Goal: Transaction & Acquisition: Purchase product/service

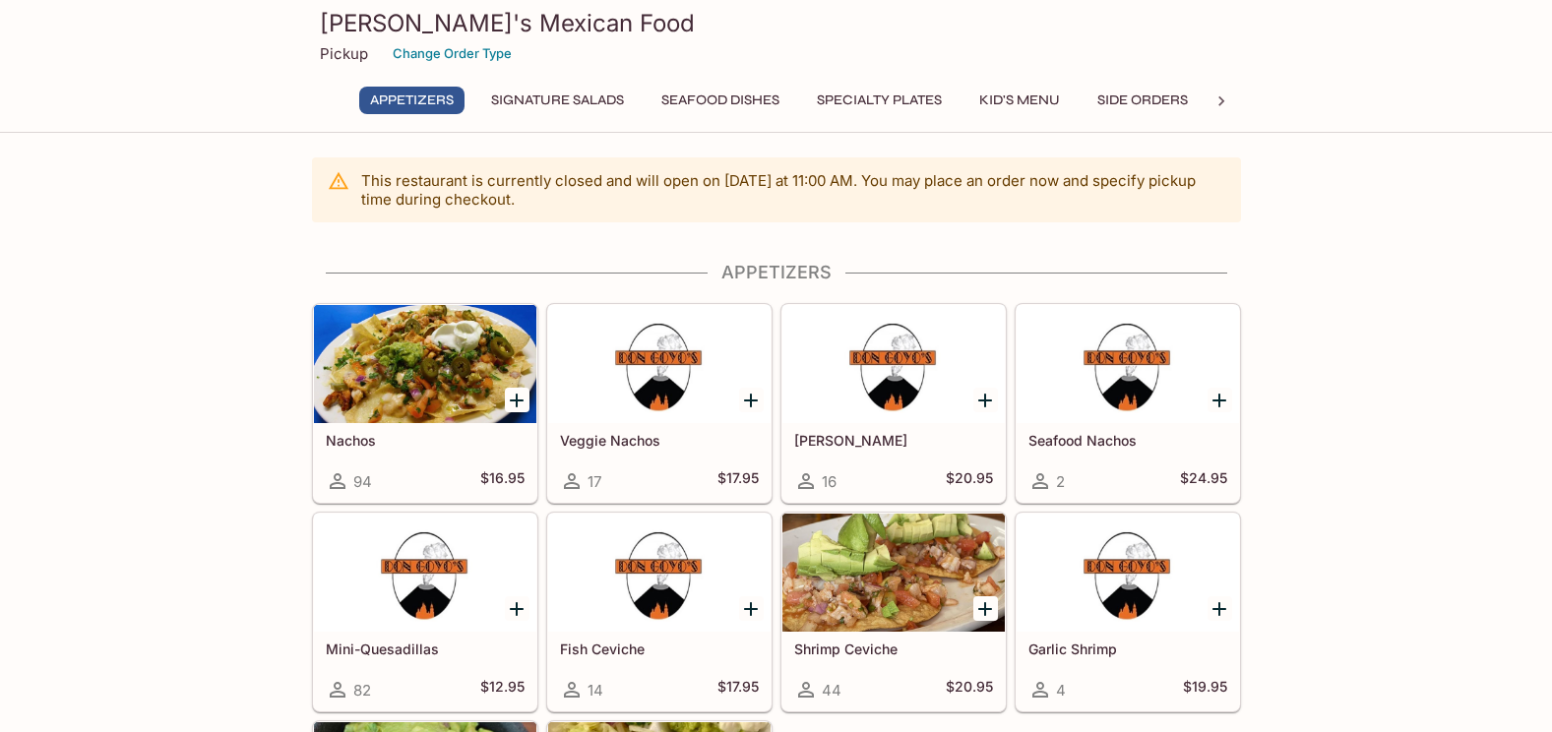
scroll to position [295, 0]
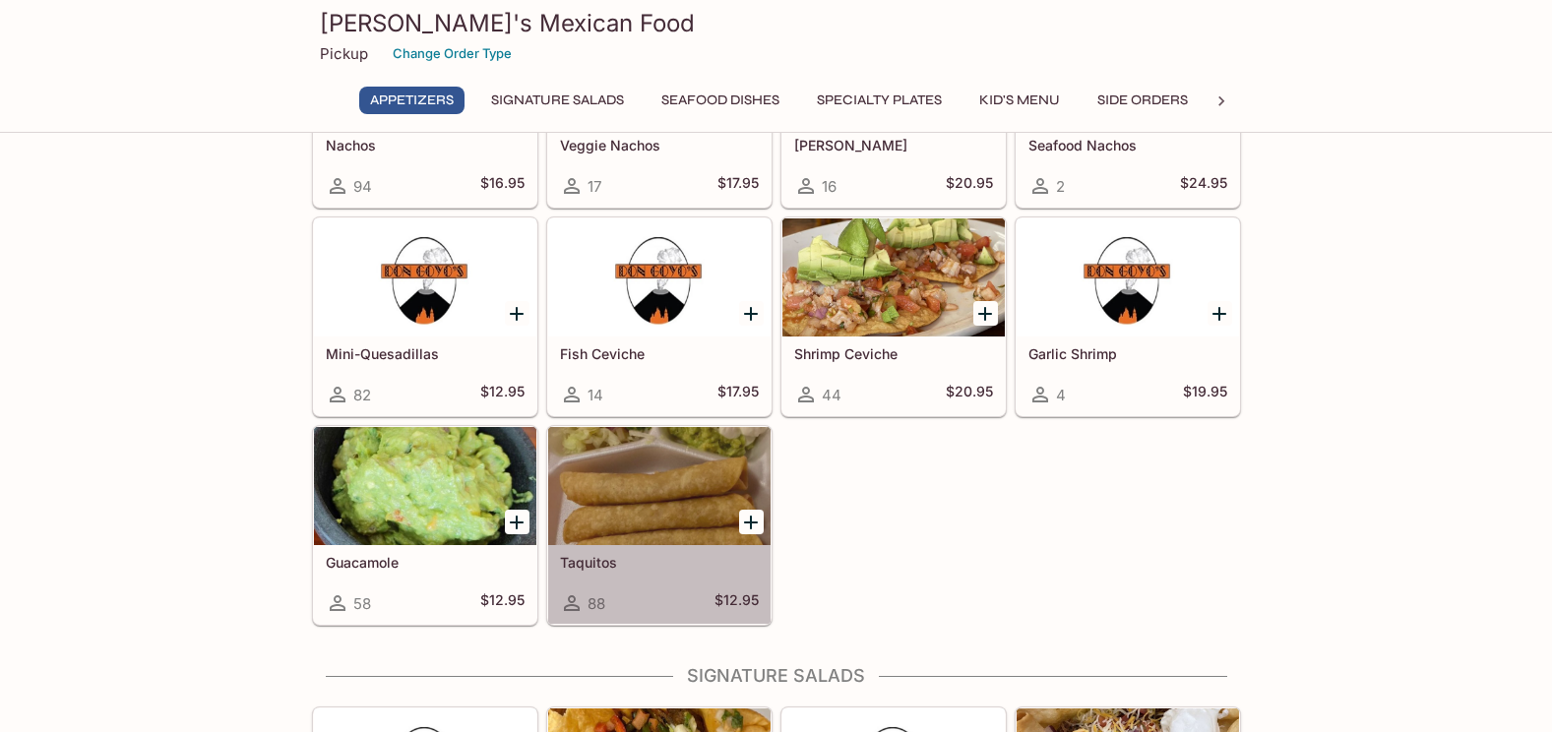
click at [647, 492] on div at bounding box center [659, 486] width 222 height 118
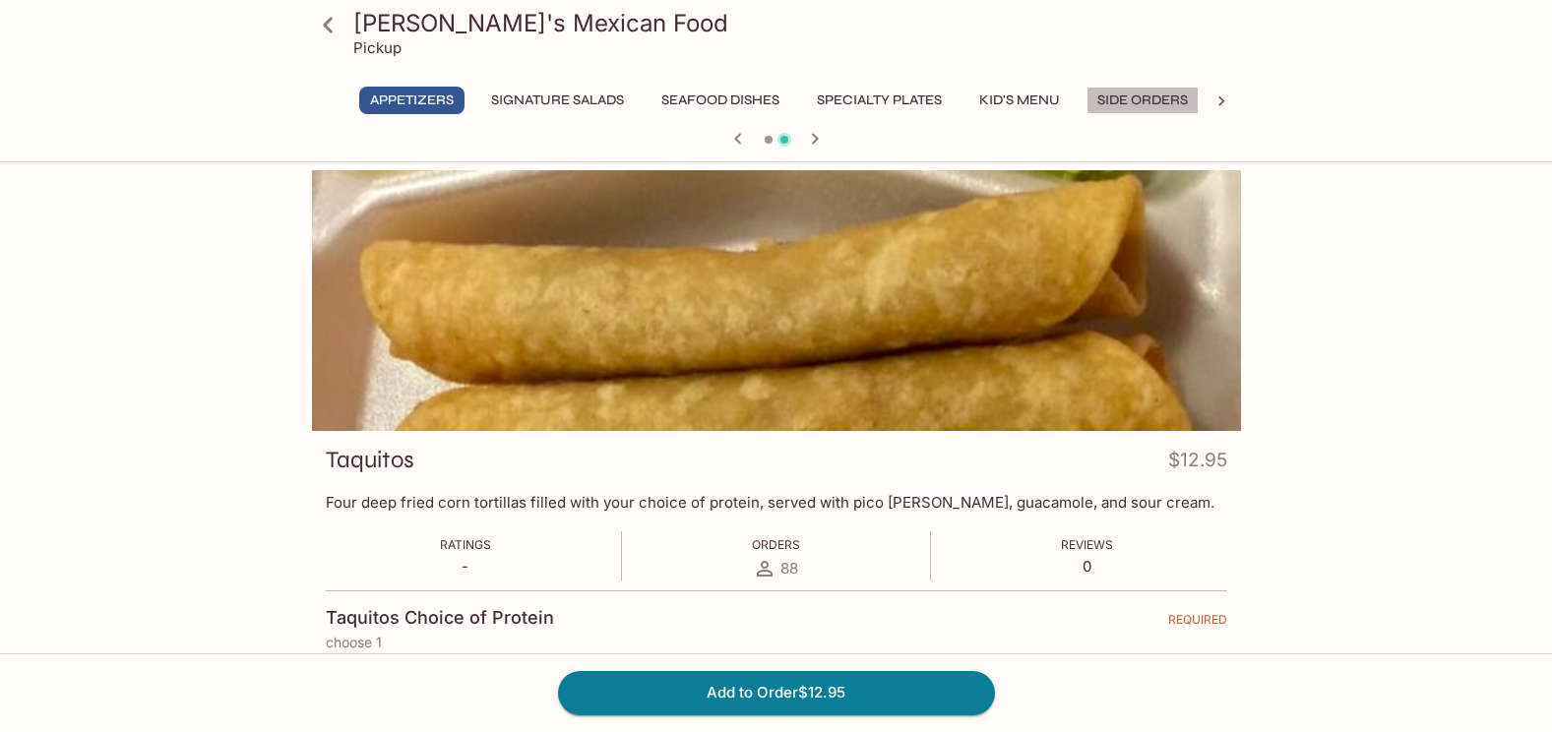
click at [1146, 98] on button "Side Orders" at bounding box center [1142, 101] width 112 height 28
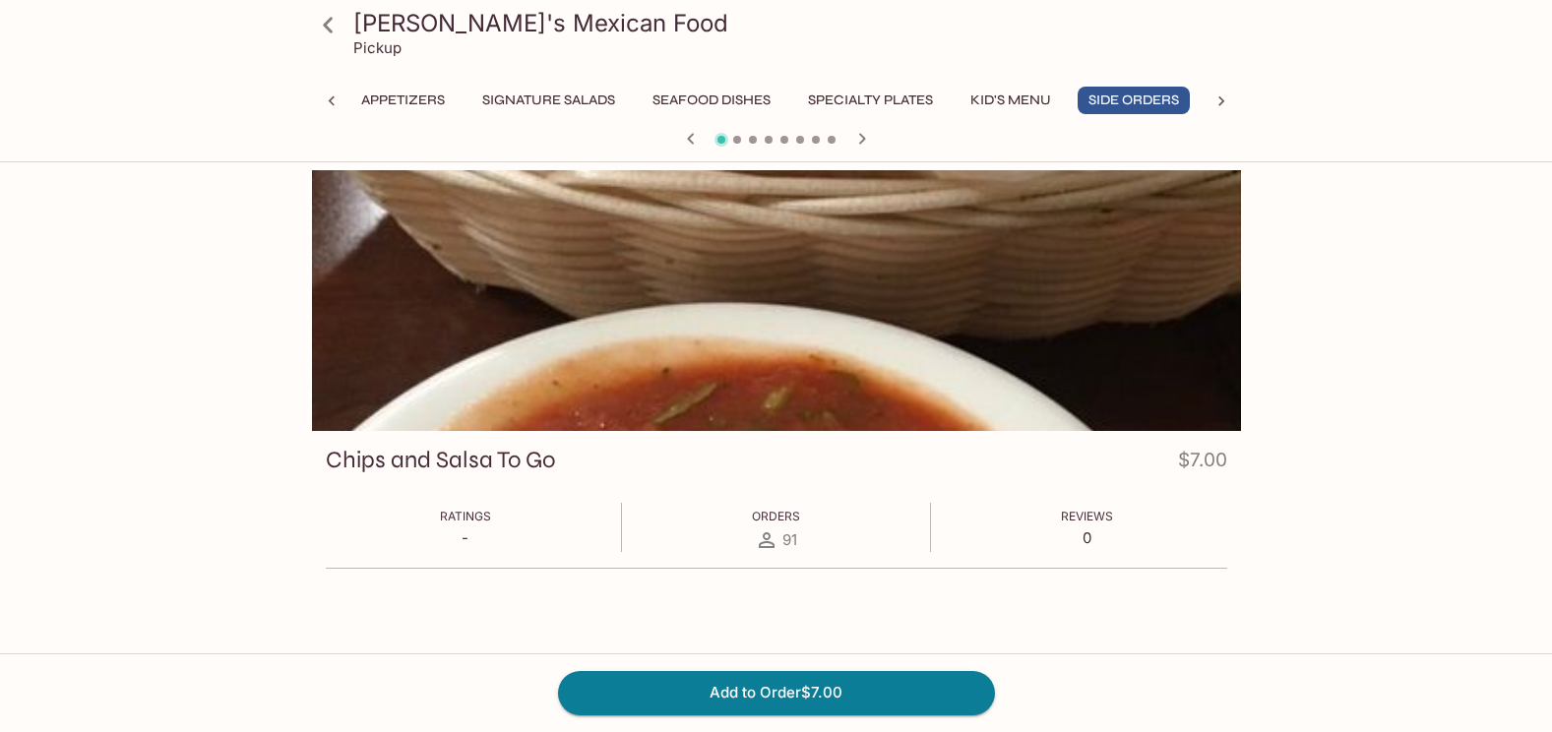
click at [864, 140] on icon "button" at bounding box center [861, 138] width 7 height 11
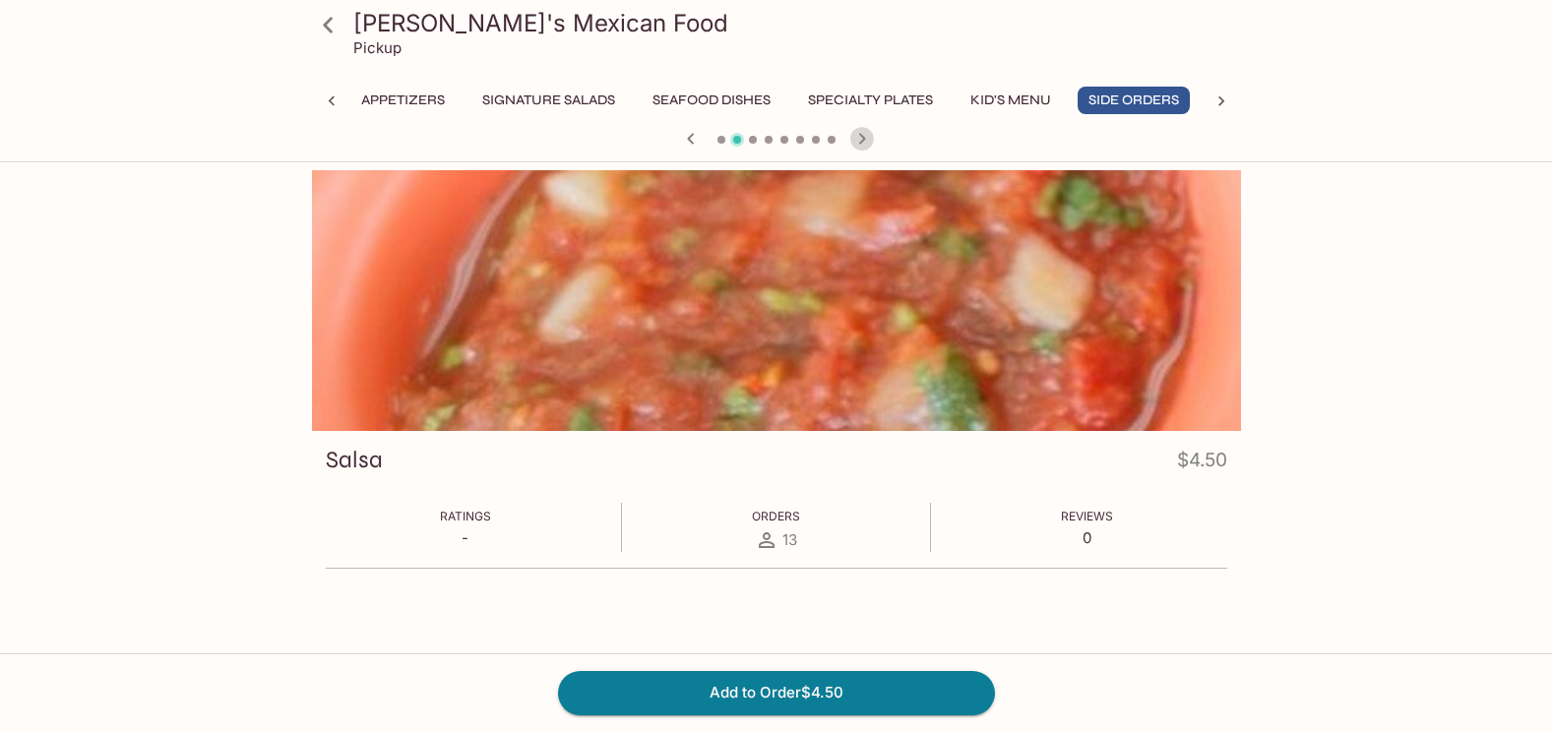
click at [864, 140] on icon "button" at bounding box center [861, 138] width 7 height 11
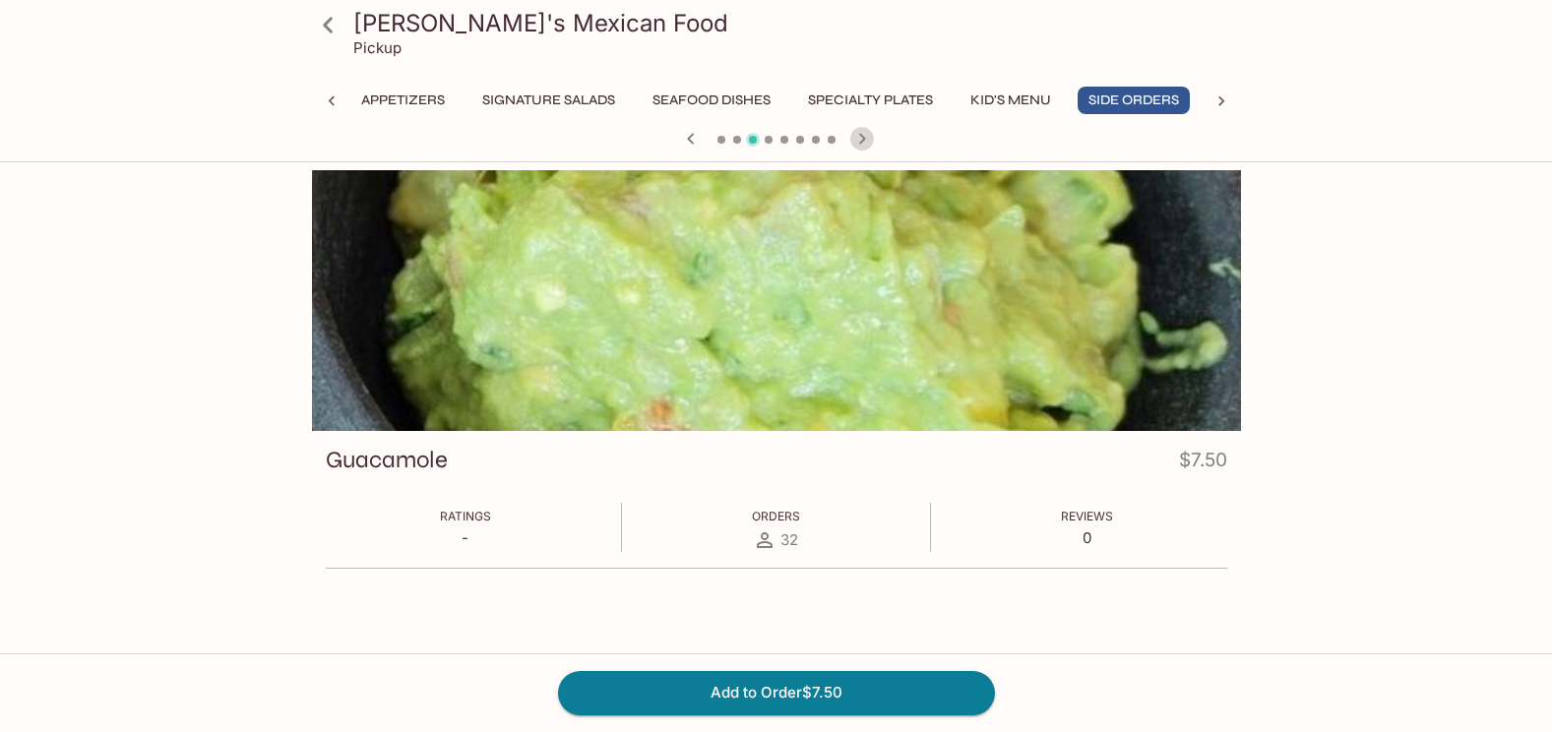
click at [864, 140] on icon "button" at bounding box center [861, 138] width 7 height 11
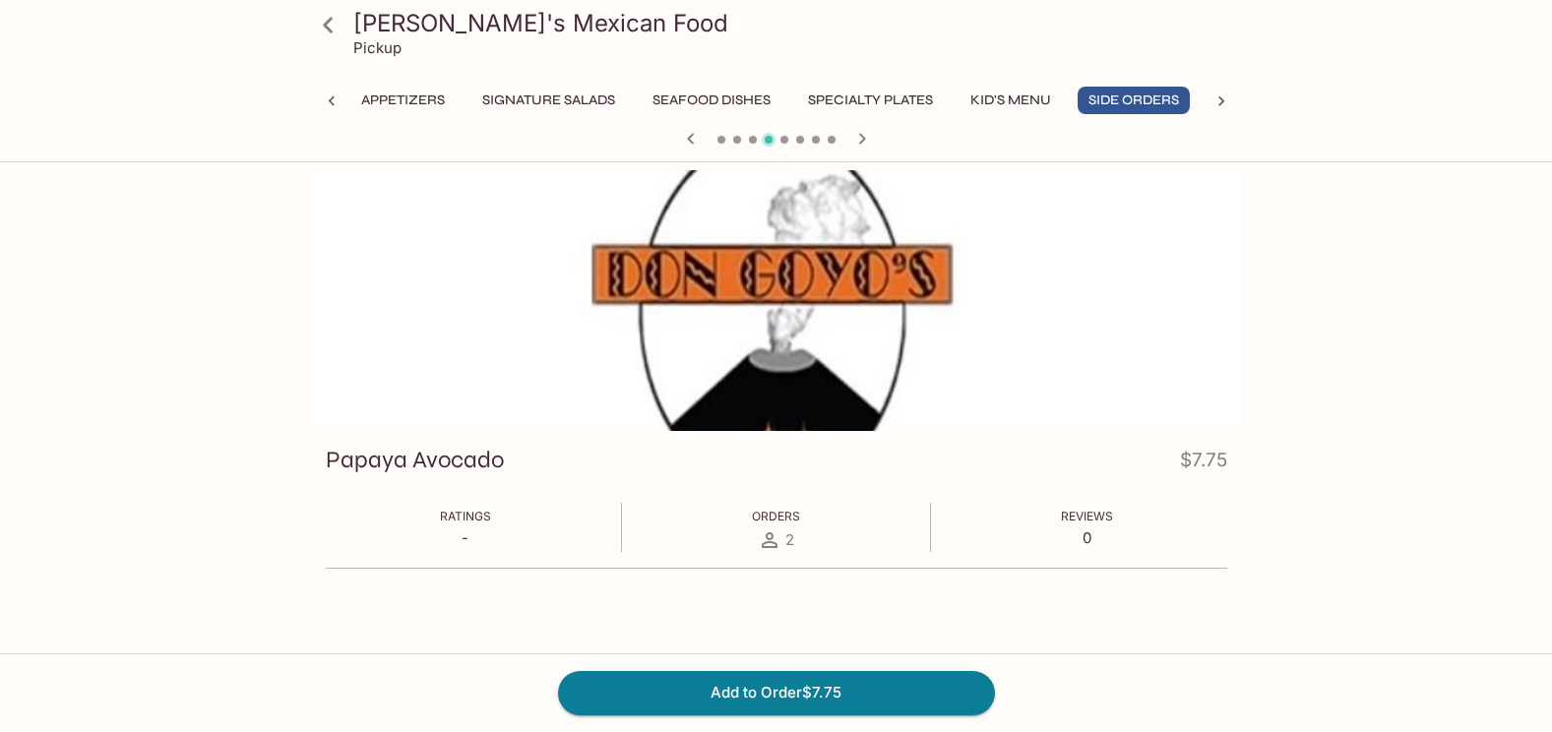
click at [864, 140] on icon "button" at bounding box center [861, 138] width 7 height 11
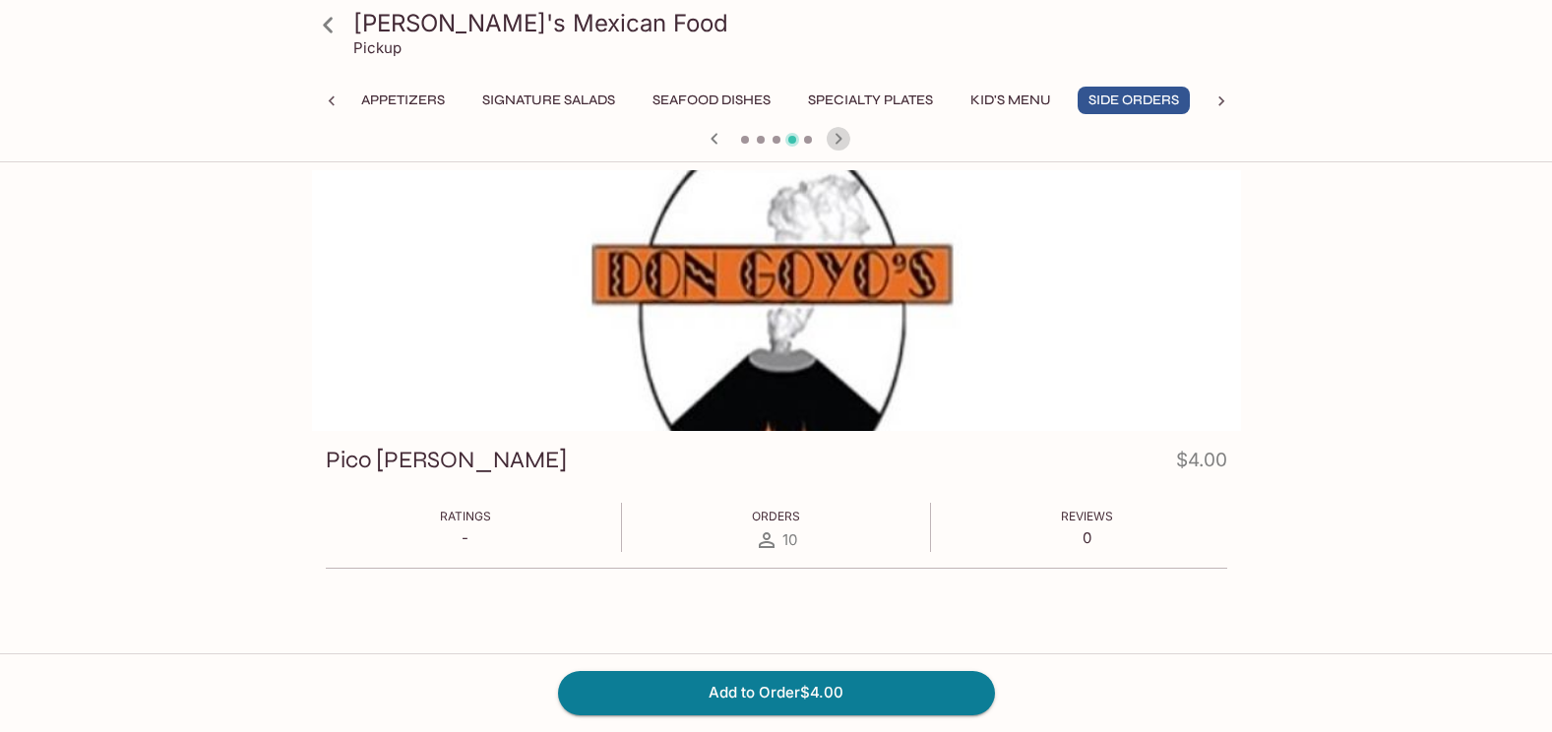
click at [840, 141] on icon "button" at bounding box center [839, 139] width 24 height 24
click at [987, 105] on button "Kid's Menu" at bounding box center [1010, 101] width 102 height 28
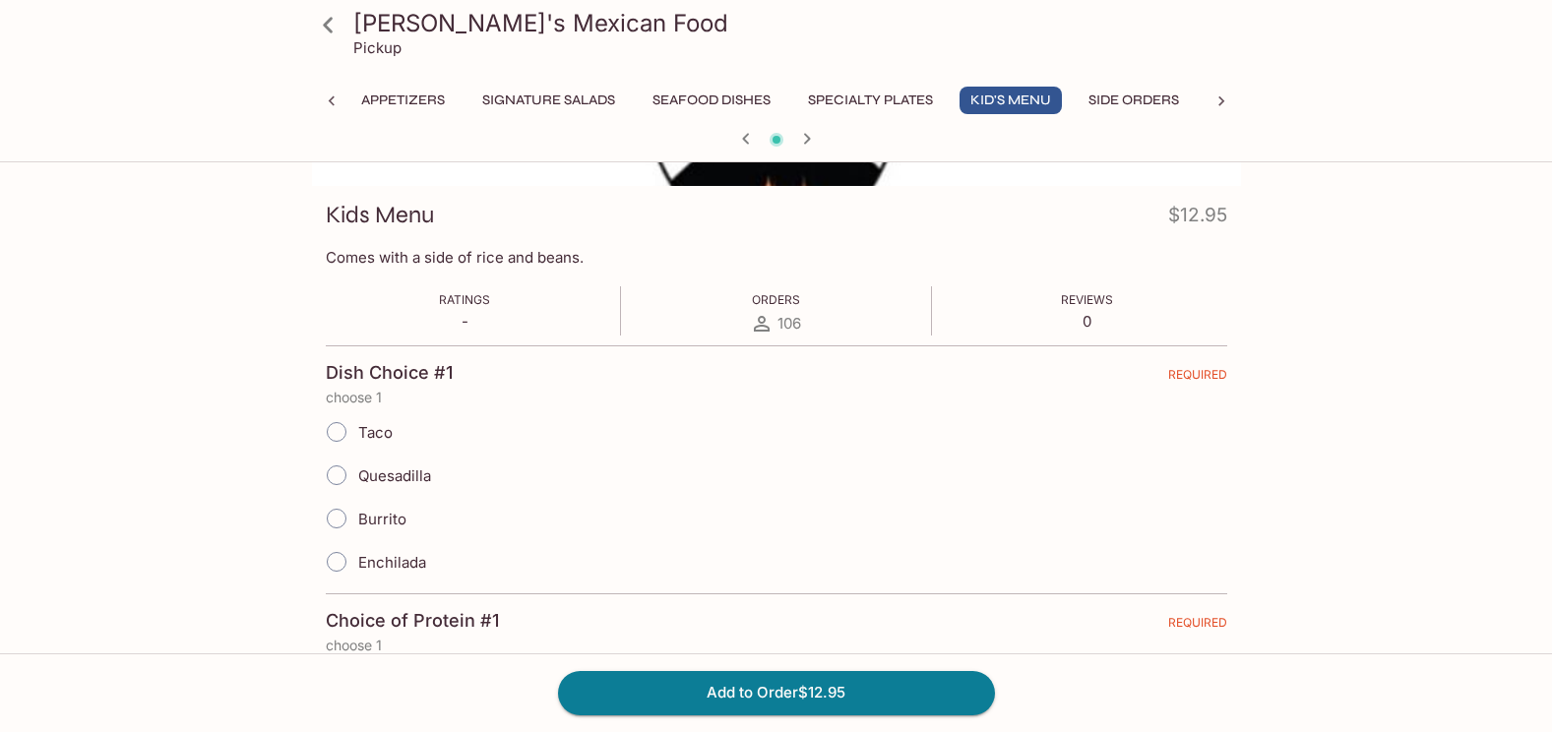
scroll to position [295, 0]
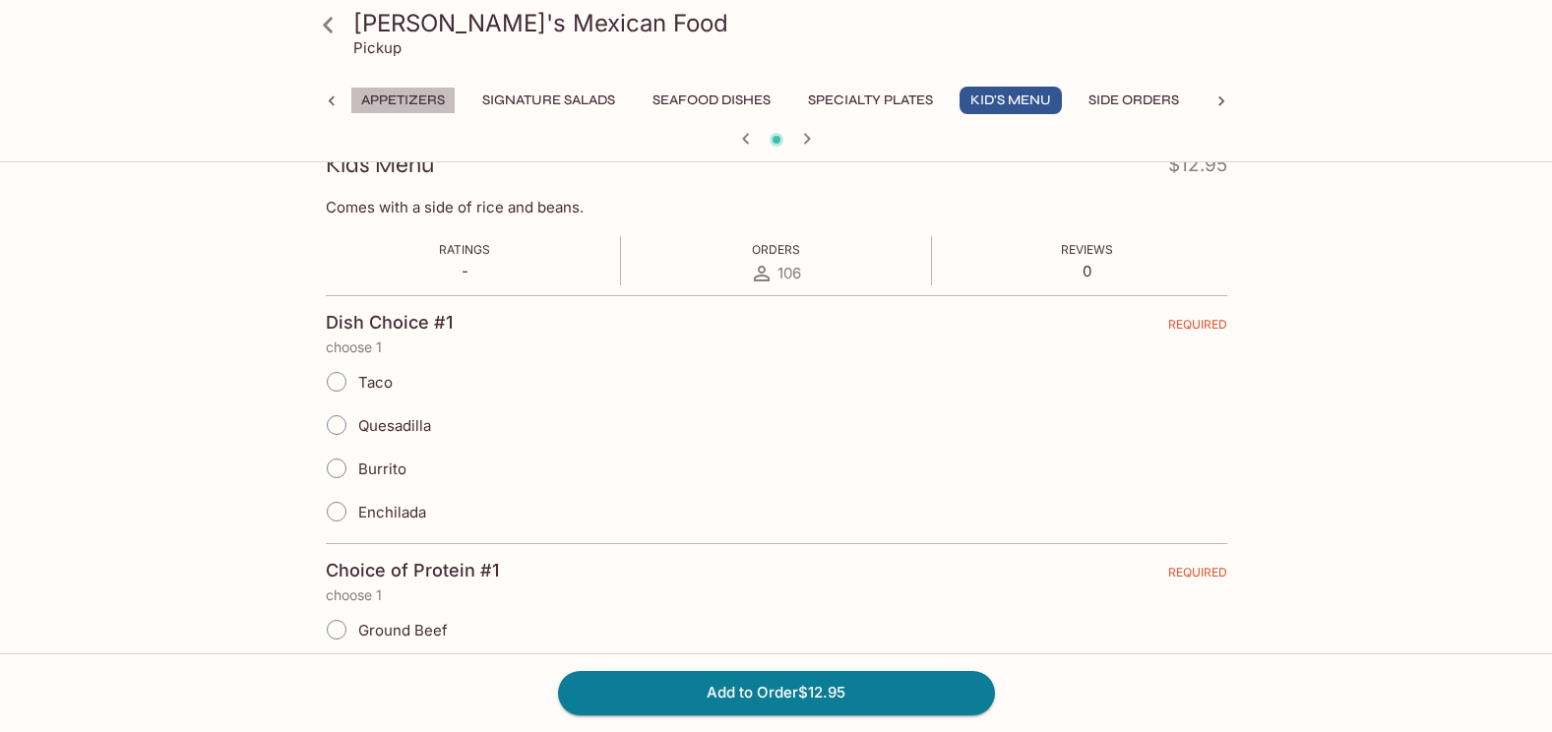
click at [369, 100] on button "Appetizers" at bounding box center [402, 101] width 105 height 28
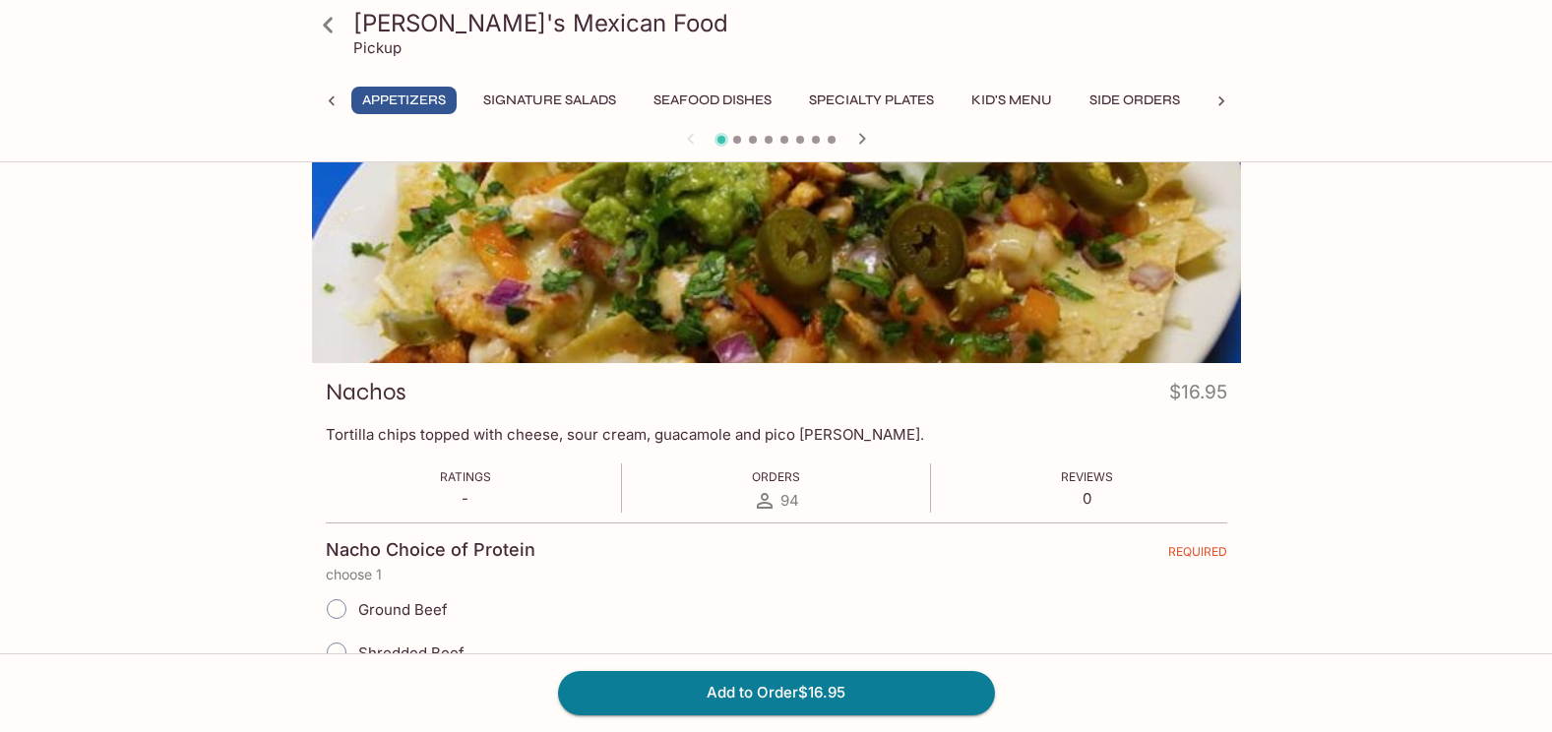
scroll to position [0, 0]
